Goal: Task Accomplishment & Management: Use online tool/utility

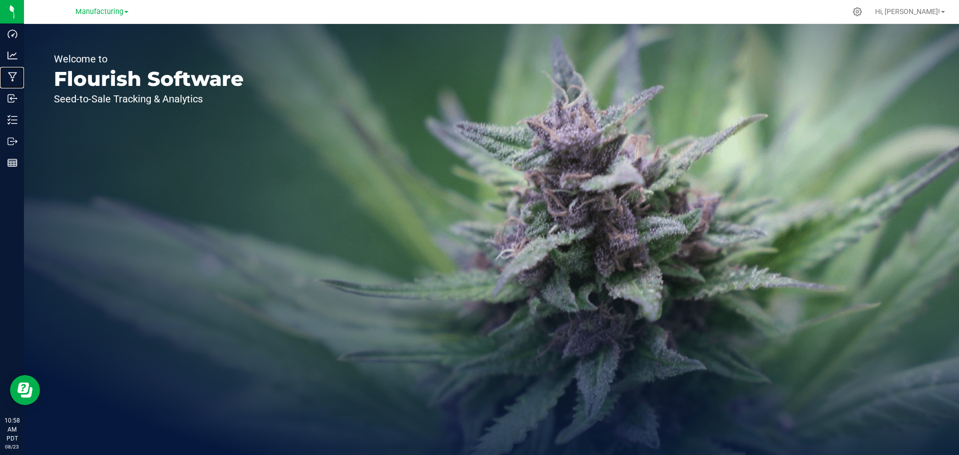
click at [0, 0] on p "Manufacturing" at bounding box center [0, 0] width 0 height 0
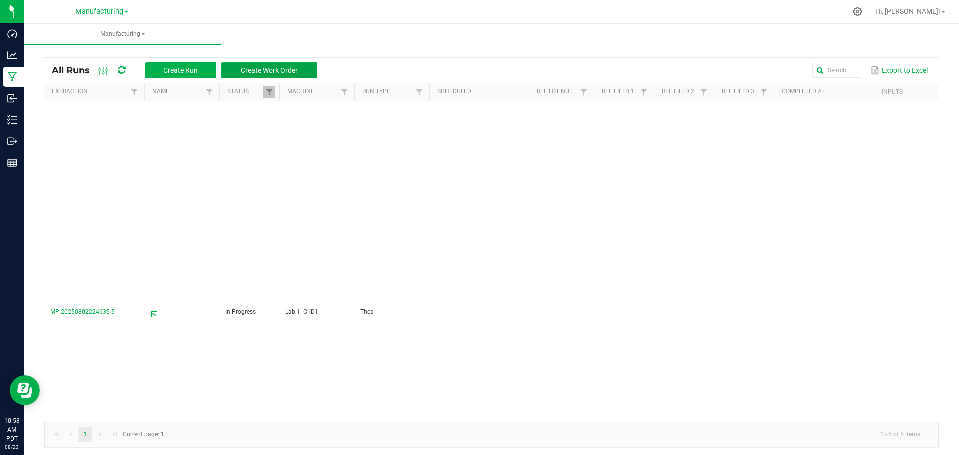
click at [284, 68] on span "Create Work Order" at bounding box center [269, 70] width 57 height 8
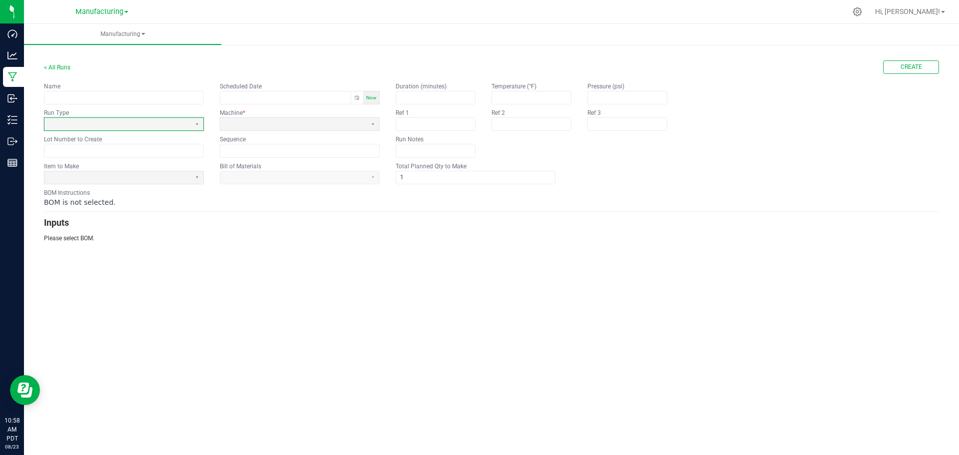
click at [100, 125] on span at bounding box center [117, 124] width 138 height 8
click at [229, 335] on div "Manufacturing < All Runs Create Name Scheduled Date Now Run Type Machine * Lot …" at bounding box center [491, 239] width 935 height 431
click at [128, 176] on span at bounding box center [117, 177] width 138 height 8
click at [110, 339] on div "Manufacturing < All Runs Create Name Scheduled Date Now Run Type Machine * Lot …" at bounding box center [491, 239] width 935 height 431
